Goal: Find specific page/section: Find specific page/section

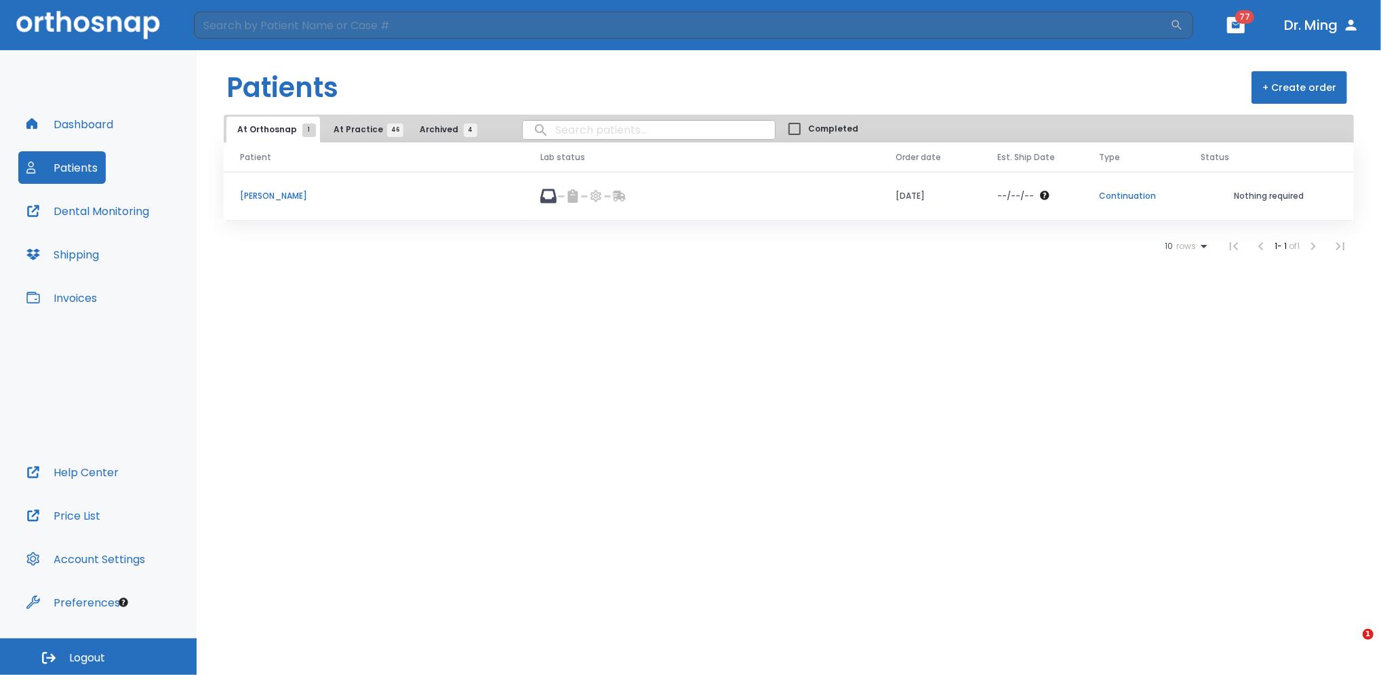
click at [625, 196] on div at bounding box center [701, 196] width 323 height 16
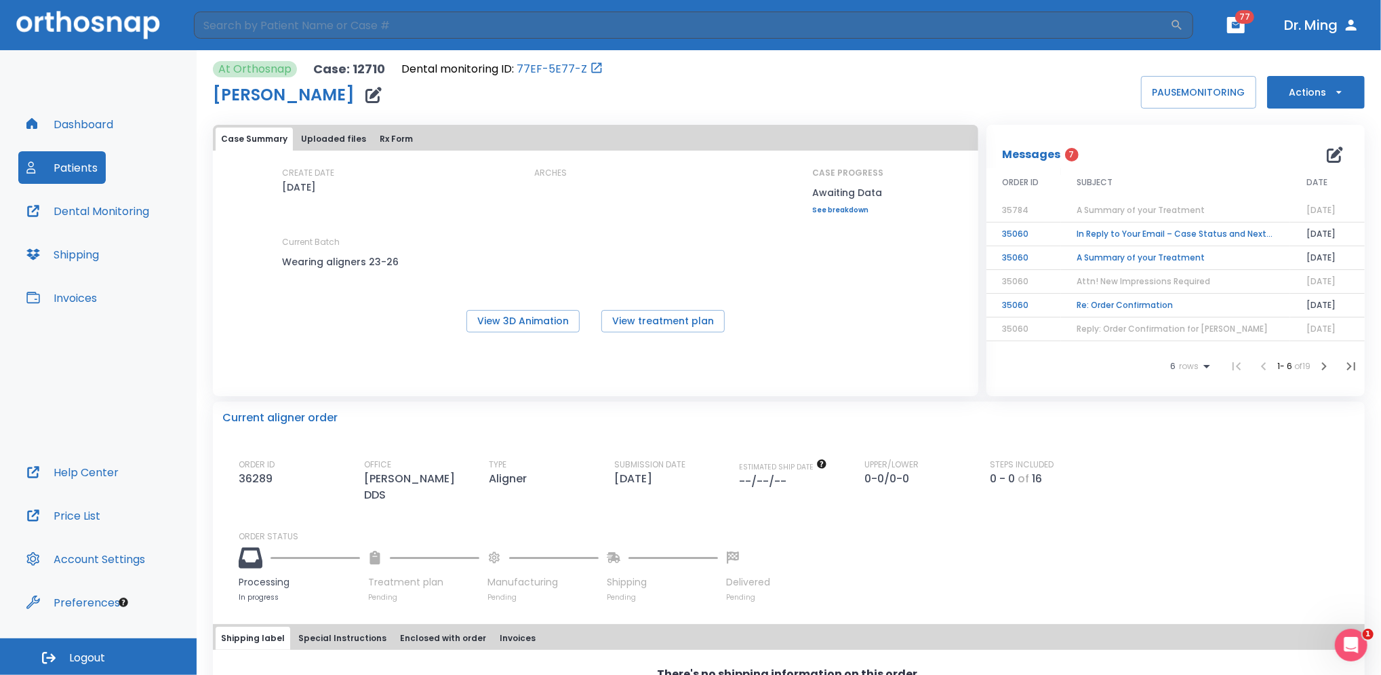
click at [77, 165] on button "Patients" at bounding box center [61, 167] width 87 height 33
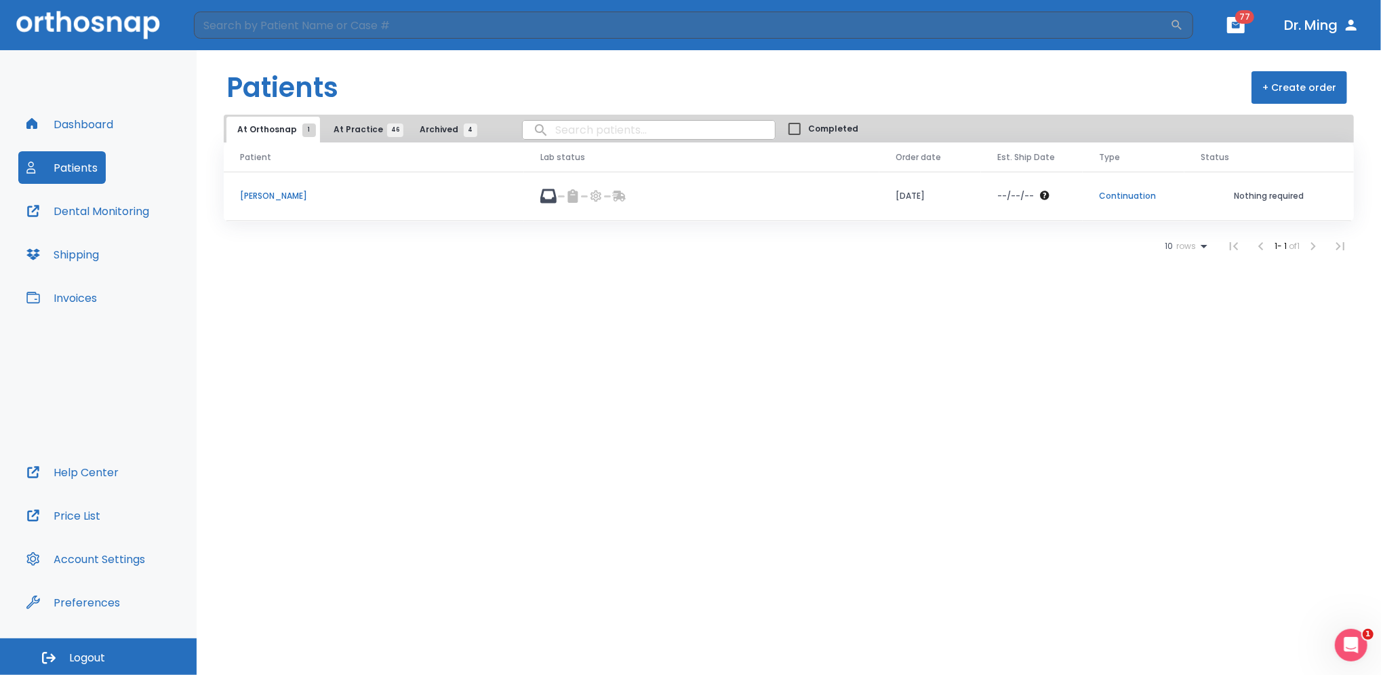
click at [562, 130] on input "search" at bounding box center [649, 130] width 252 height 26
type input "[PERSON_NAME]"
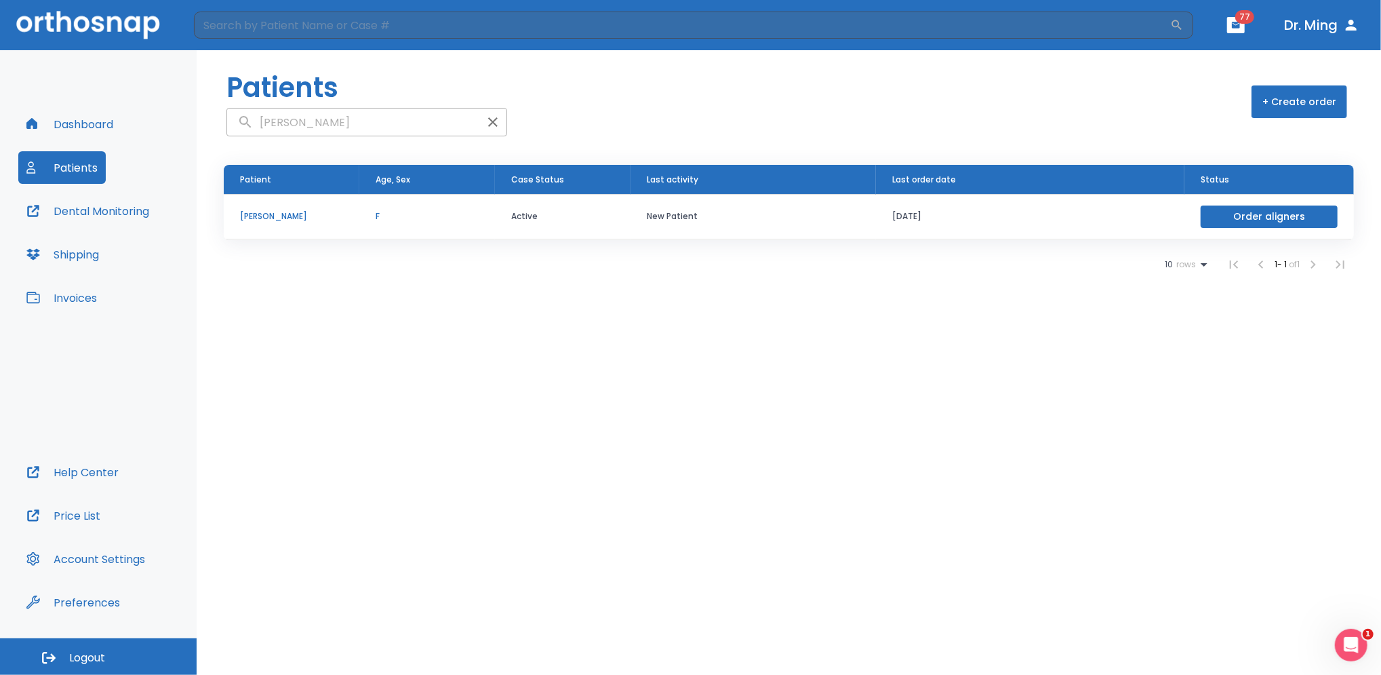
click at [261, 219] on p "[PERSON_NAME]" at bounding box center [291, 216] width 103 height 12
